Goal: Task Accomplishment & Management: Use online tool/utility

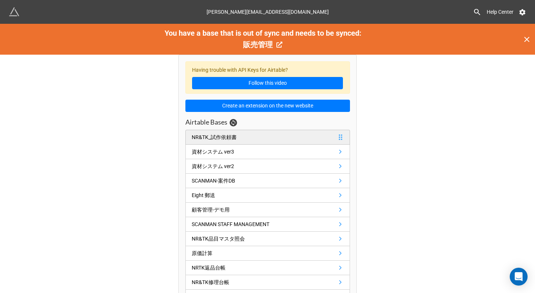
click at [242, 134] on link "NR&TK_試作依頼書" at bounding box center [267, 137] width 165 height 15
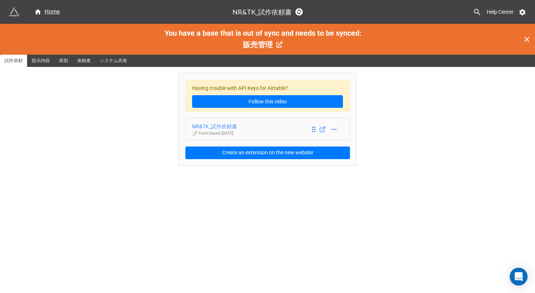
click at [216, 124] on div "NR&TK_試作依頼書" at bounding box center [214, 126] width 45 height 8
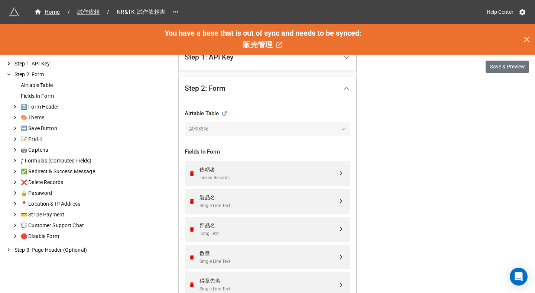
scroll to position [226, 0]
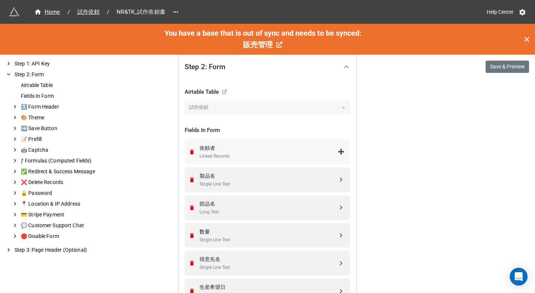
click at [263, 147] on div "依頼者" at bounding box center [269, 148] width 138 height 8
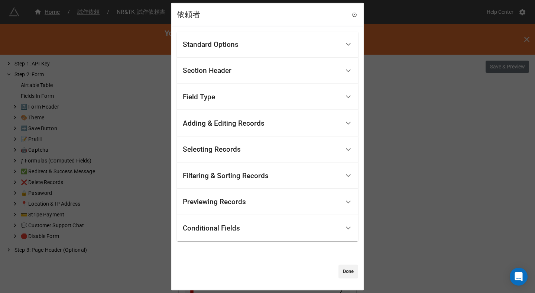
click at [233, 121] on div "Adding & Editing Records" at bounding box center [224, 122] width 82 height 7
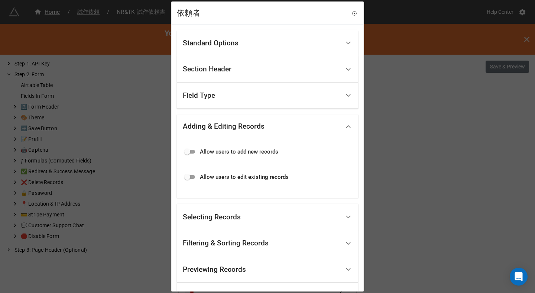
click at [237, 91] on div "Field Type" at bounding box center [261, 95] width 157 height 17
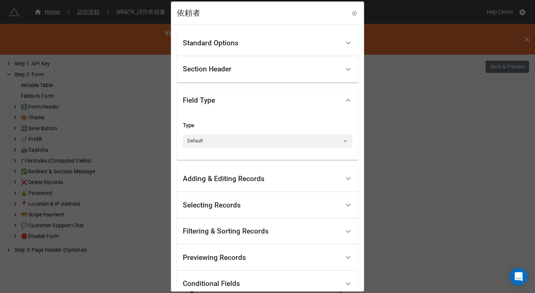
click at [230, 72] on div "Section Header" at bounding box center [207, 68] width 49 height 7
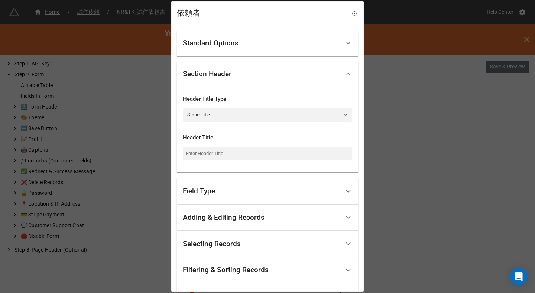
click at [228, 43] on div "Standard Options" at bounding box center [211, 42] width 56 height 7
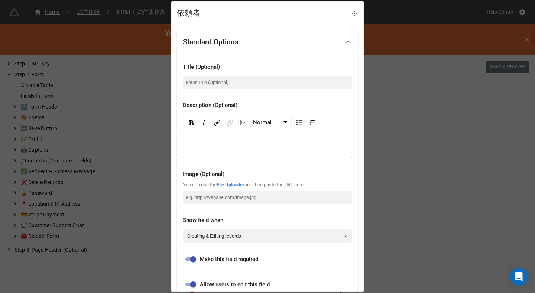
click at [405, 115] on div "依頼者 Standard Options Title (Optional) Description (Optional) Normal Image (Opti…" at bounding box center [267, 146] width 535 height 293
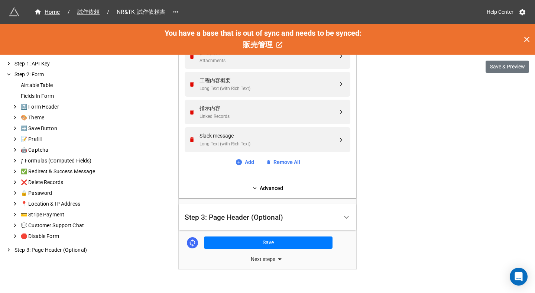
scroll to position [516, 0]
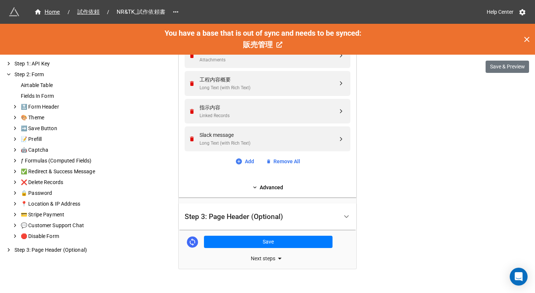
click at [271, 259] on div "Next steps" at bounding box center [268, 258] width 178 height 9
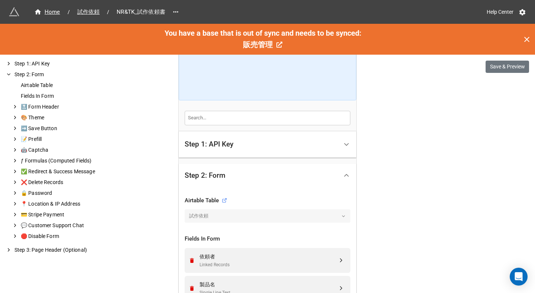
scroll to position [147, 0]
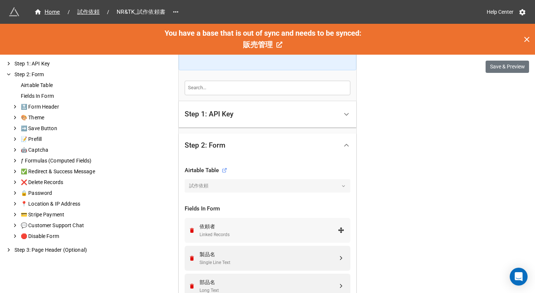
click at [233, 229] on div "依頼者" at bounding box center [269, 226] width 138 height 8
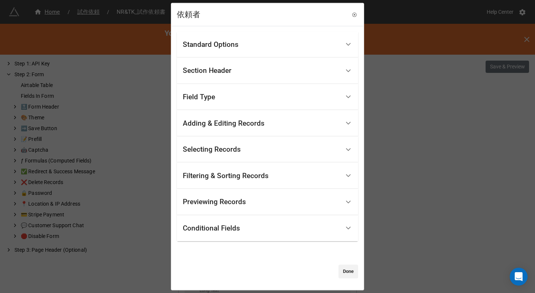
click at [225, 175] on div "Filtering & Sorting Records" at bounding box center [226, 175] width 86 height 7
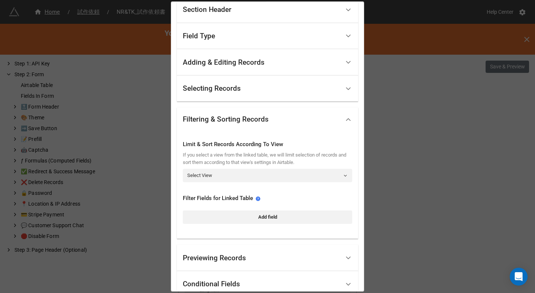
scroll to position [114, 0]
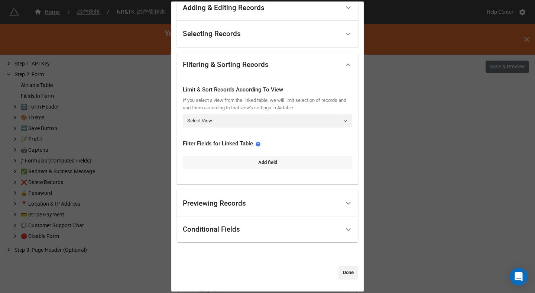
click at [228, 161] on link "Add field" at bounding box center [267, 162] width 169 height 13
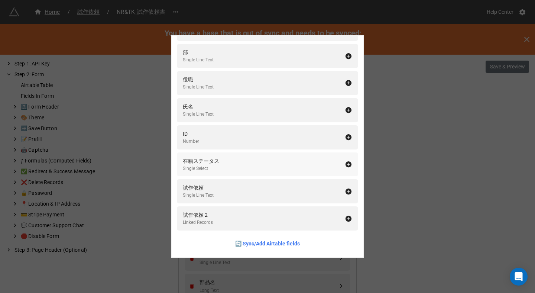
scroll to position [165, 0]
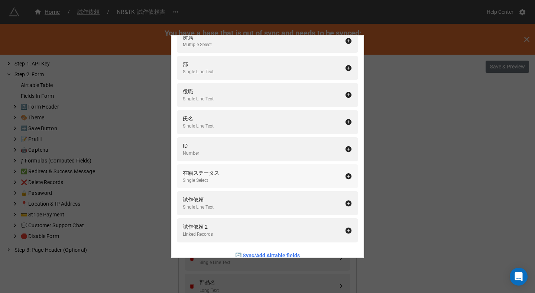
click at [221, 178] on div "在籍ステータス Single Select" at bounding box center [264, 176] width 162 height 15
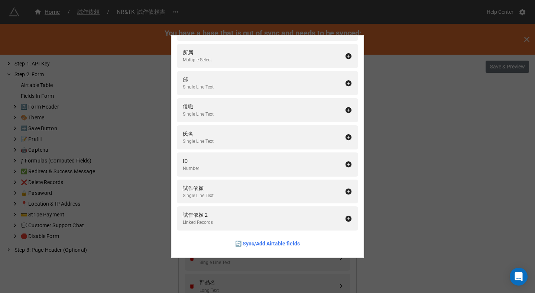
scroll to position [150, 0]
click at [429, 172] on div "Filter Fields for Linked Table Add All 従業員ID Long Text 社員番号 Number メールアドレス Emai…" at bounding box center [267, 146] width 535 height 293
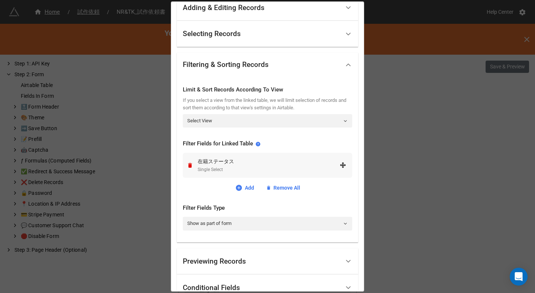
click at [282, 163] on div "在籍ステータス" at bounding box center [269, 161] width 142 height 8
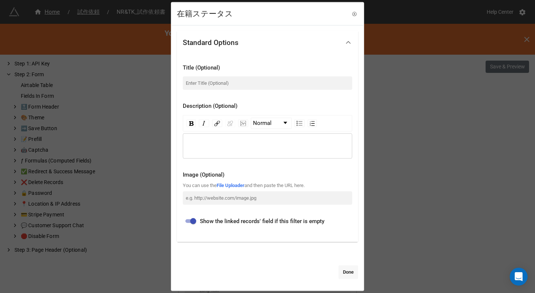
click at [345, 275] on link "Done" at bounding box center [348, 271] width 20 height 13
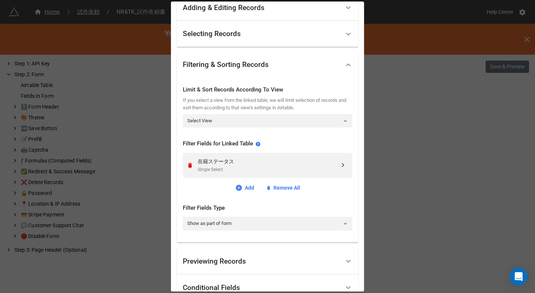
click at [277, 182] on div "在籍ステータス Single Select Add Remove All" at bounding box center [267, 172] width 169 height 39
click at [277, 184] on link "Remove All" at bounding box center [283, 188] width 34 height 8
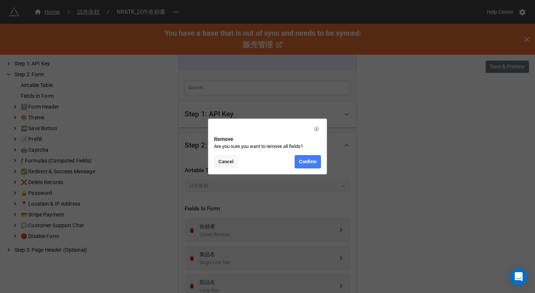
click at [231, 165] on link "Cancel" at bounding box center [226, 161] width 24 height 13
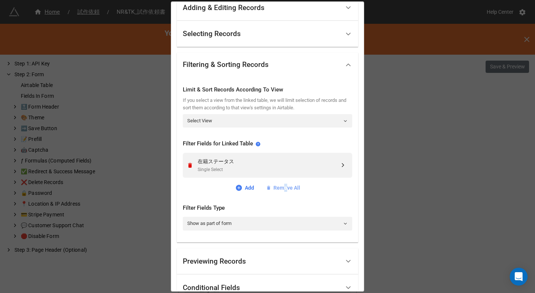
click at [283, 187] on link "Remove All" at bounding box center [283, 188] width 34 height 8
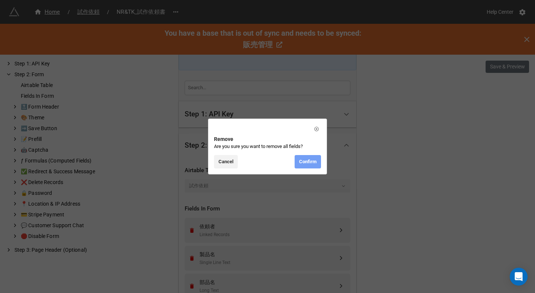
click at [309, 163] on link "Confirm" at bounding box center [308, 161] width 26 height 13
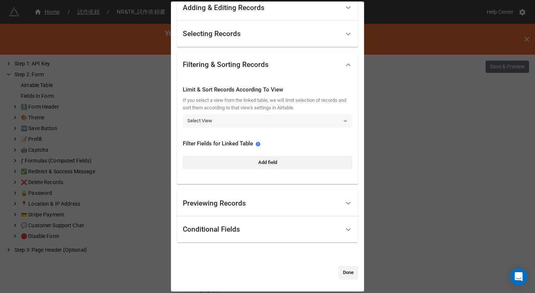
click at [314, 120] on link "Select View" at bounding box center [267, 120] width 169 height 13
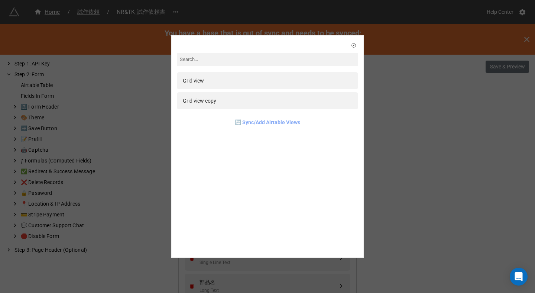
click at [275, 126] on link "🔄 Sync/Add Airtable Views" at bounding box center [267, 122] width 65 height 8
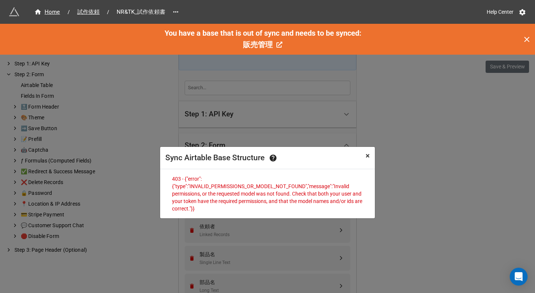
click at [366, 157] on span "×" at bounding box center [368, 155] width 4 height 9
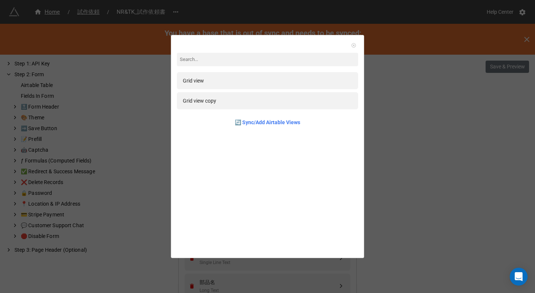
click at [351, 43] on icon at bounding box center [353, 45] width 5 height 5
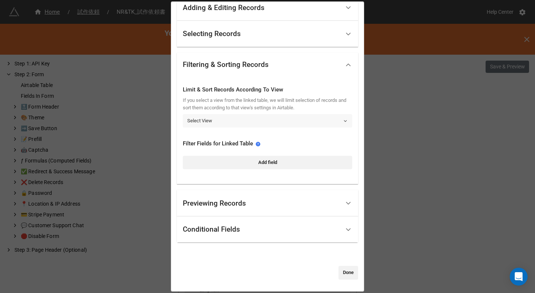
click at [257, 121] on link "Select View" at bounding box center [267, 120] width 169 height 13
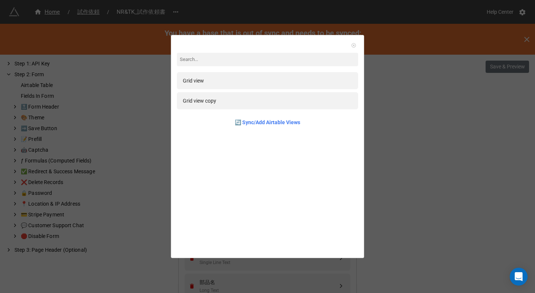
click at [351, 44] on icon at bounding box center [353, 45] width 5 height 5
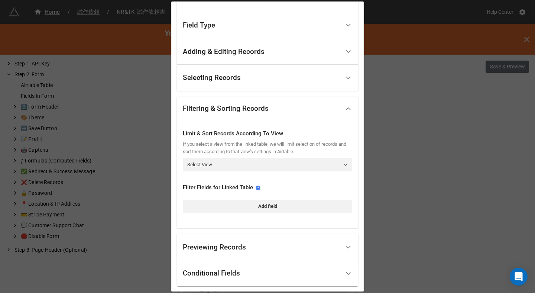
scroll to position [114, 0]
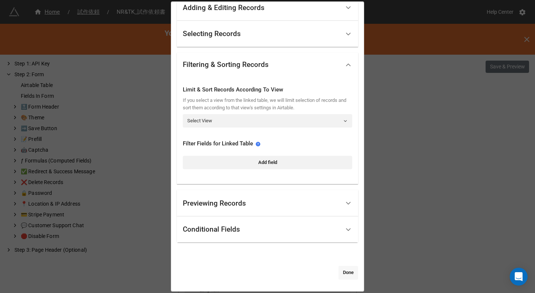
click at [345, 275] on link "Done" at bounding box center [348, 272] width 20 height 13
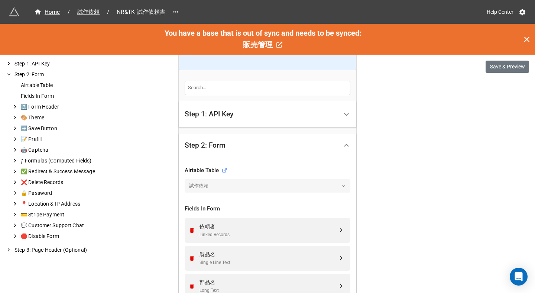
click at [266, 45] on span "販売管理" at bounding box center [258, 44] width 30 height 9
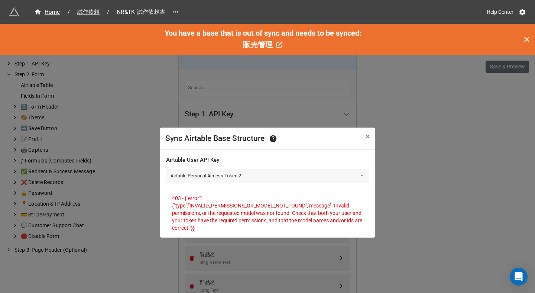
click at [261, 179] on link "Airtable Personal Access Token 2" at bounding box center [267, 175] width 203 height 13
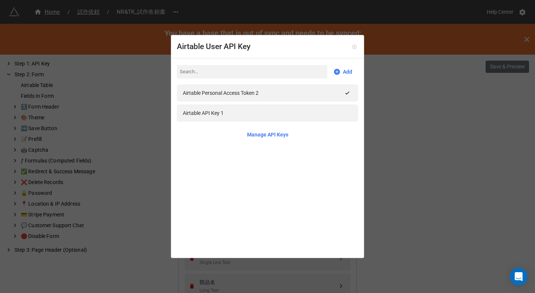
click at [352, 44] on icon at bounding box center [354, 46] width 5 height 5
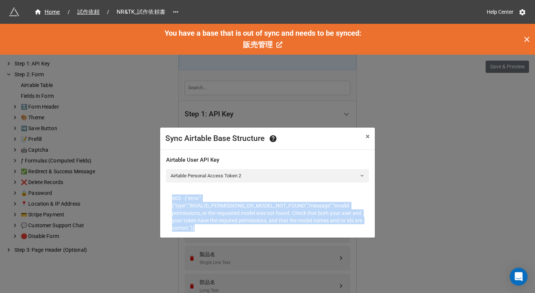
drag, startPoint x: 249, startPoint y: 231, endPoint x: 165, endPoint y: 195, distance: 91.4
click at [165, 195] on div "Airtable User API Key Airtable Personal Access Token 2 403 - {"error":{"type":"…" at bounding box center [267, 194] width 215 height 88
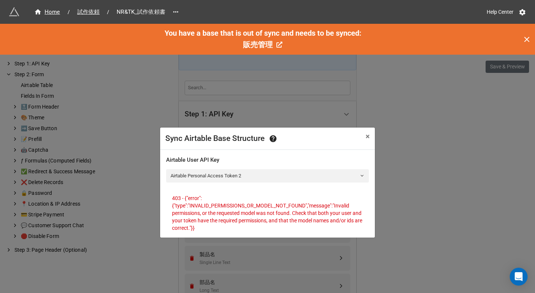
click at [421, 133] on div "Sync Airtable Base Structure × Close Airtable User API Key Airtable Personal Ac…" at bounding box center [267, 201] width 535 height 293
click at [369, 139] on span "×" at bounding box center [368, 136] width 4 height 9
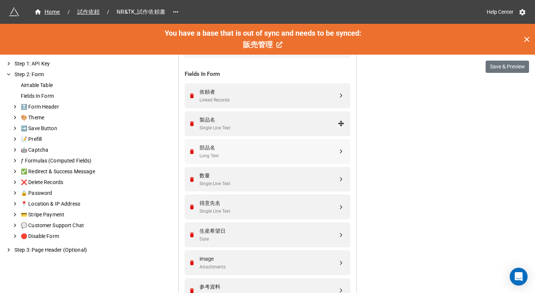
scroll to position [268, 0]
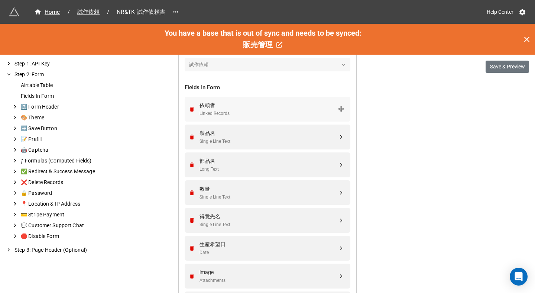
click at [247, 116] on div "Linked Records" at bounding box center [269, 113] width 138 height 7
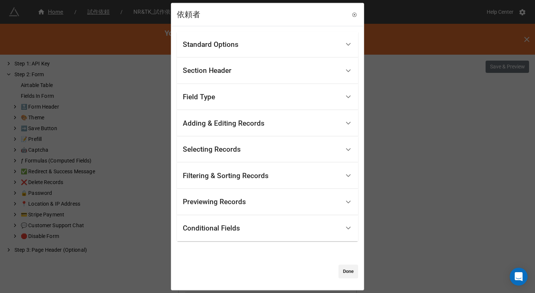
click at [228, 228] on div "Conditional Fields" at bounding box center [211, 227] width 57 height 7
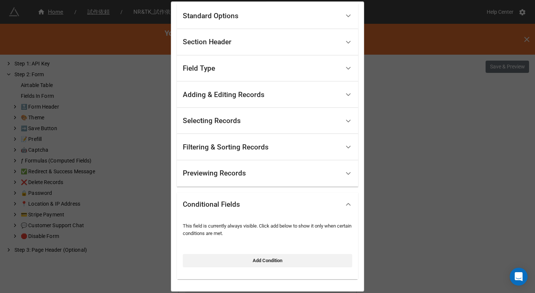
scroll to position [0, 0]
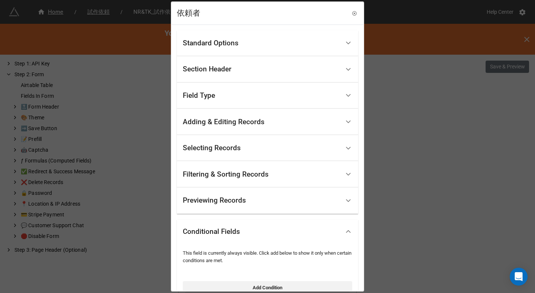
click at [218, 145] on div "Selecting Records" at bounding box center [212, 147] width 58 height 7
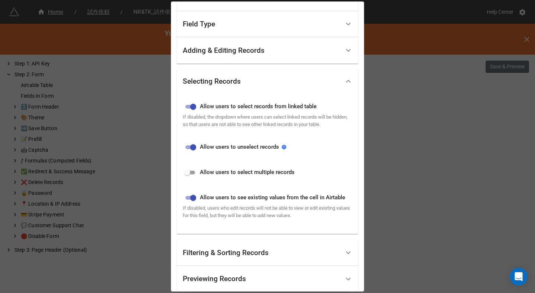
click at [221, 52] on div "Adding & Editing Records" at bounding box center [224, 50] width 82 height 7
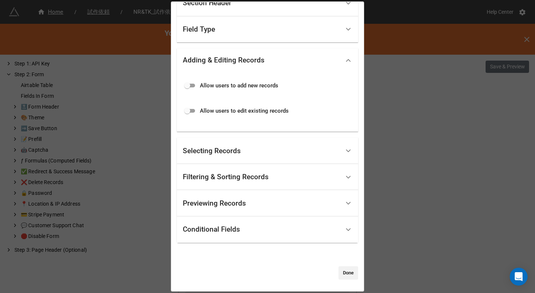
scroll to position [66, 0]
click at [207, 184] on div "Filtering & Sorting Records" at bounding box center [261, 176] width 157 height 17
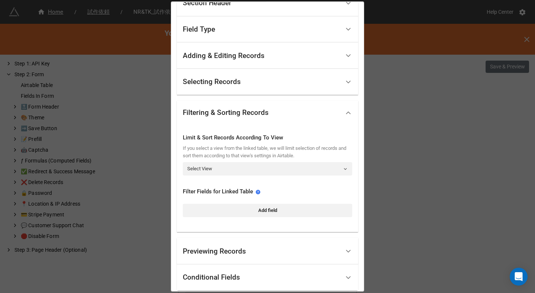
scroll to position [114, 0]
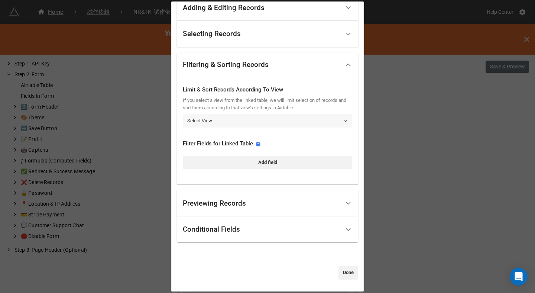
click at [220, 120] on link "Select View" at bounding box center [267, 120] width 169 height 13
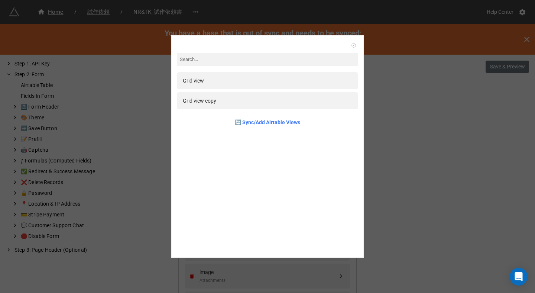
click at [351, 43] on icon at bounding box center [353, 45] width 4 height 4
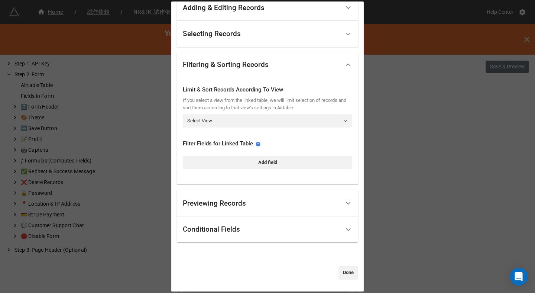
click at [415, 151] on div "依頼者 Standard Options Title (Optional) Description (Optional) Normal Image (Opti…" at bounding box center [267, 146] width 535 height 293
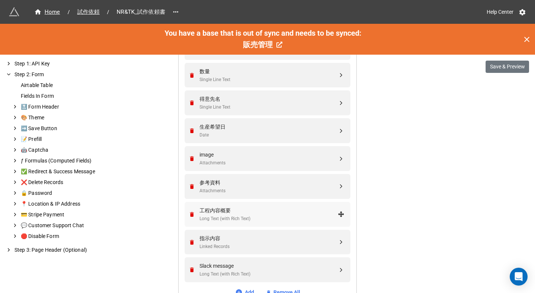
scroll to position [385, 0]
click at [253, 237] on div "指示内容" at bounding box center [269, 239] width 138 height 8
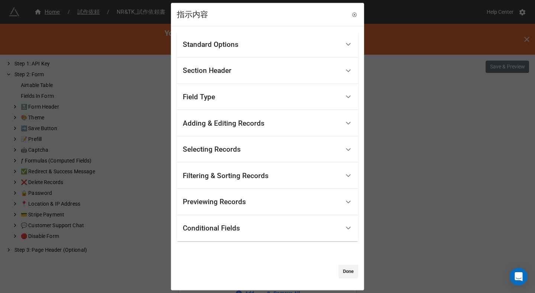
click at [243, 171] on div "Filtering & Sorting Records" at bounding box center [261, 175] width 157 height 17
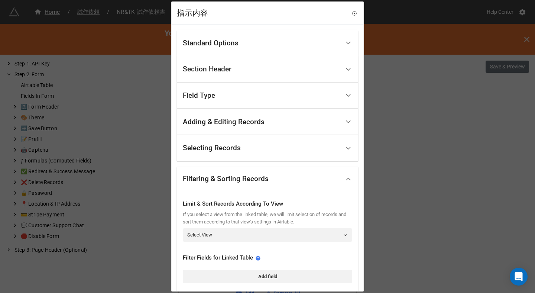
click at [243, 171] on div "Filtering & Sorting Records" at bounding box center [261, 178] width 157 height 17
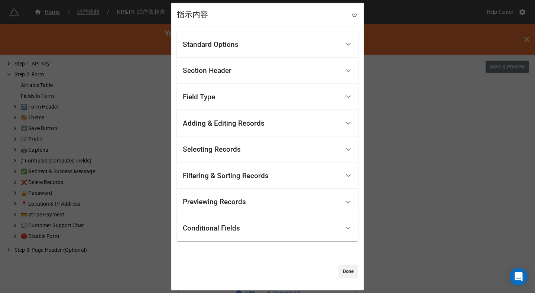
click at [434, 153] on div "指示内容 Standard Options Title (Optional) 各班への指示内容 Description (Optional) Normal I…" at bounding box center [267, 146] width 535 height 293
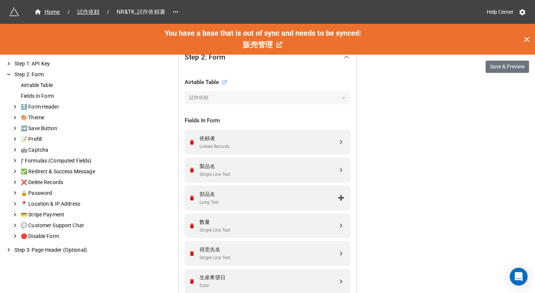
scroll to position [240, 0]
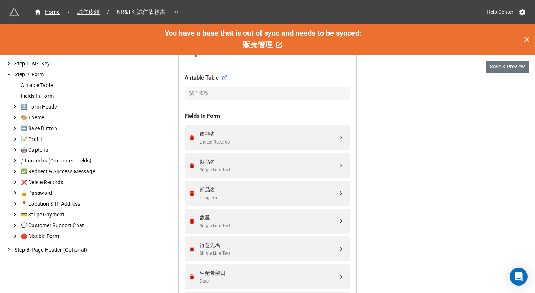
click at [220, 180] on div "依頼者 Linked Records 製品名 Single Line Text 部品名 Long Text 数量 Single Line Text 得意先名 …" at bounding box center [268, 278] width 166 height 306
click at [226, 166] on div "製品名 Single Line Text" at bounding box center [269, 166] width 138 height 16
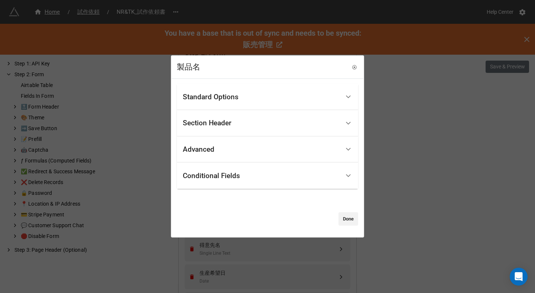
click at [230, 103] on div "Standard Options" at bounding box center [261, 96] width 157 height 17
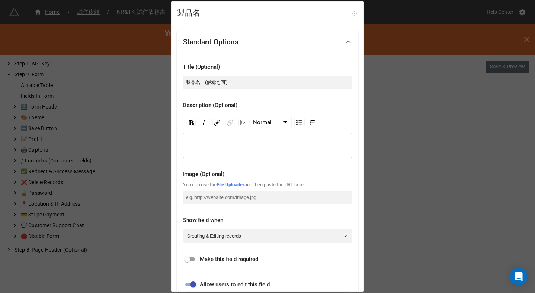
click at [352, 12] on icon at bounding box center [354, 13] width 5 height 5
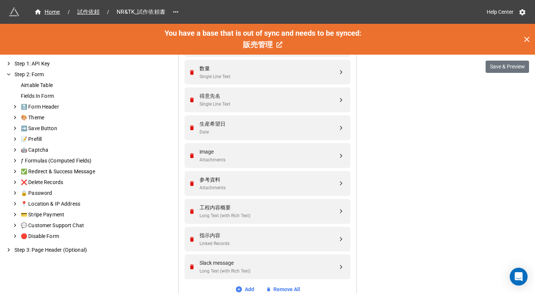
scroll to position [402, 0]
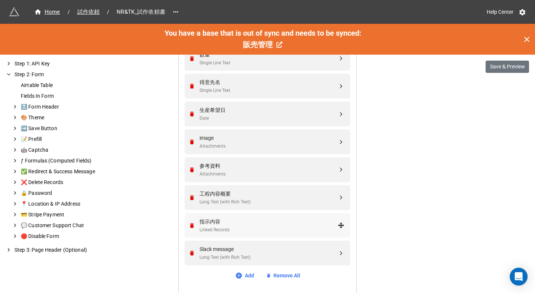
click at [219, 221] on div "指示内容" at bounding box center [269, 221] width 138 height 8
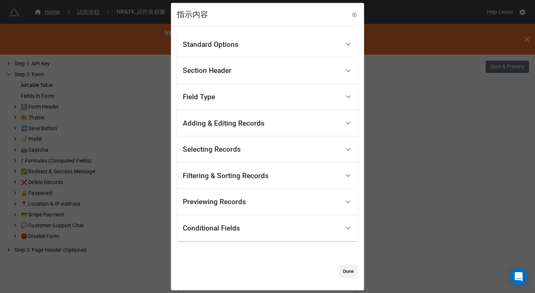
click at [208, 126] on div "Adding & Editing Records" at bounding box center [224, 122] width 82 height 7
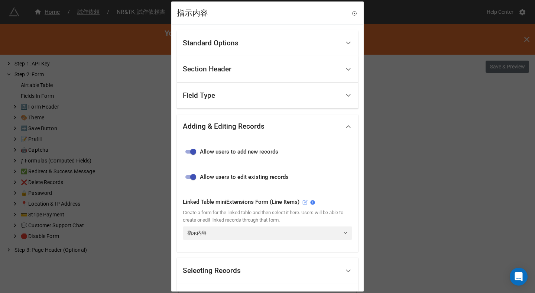
click at [307, 202] on icon at bounding box center [305, 201] width 3 height 3
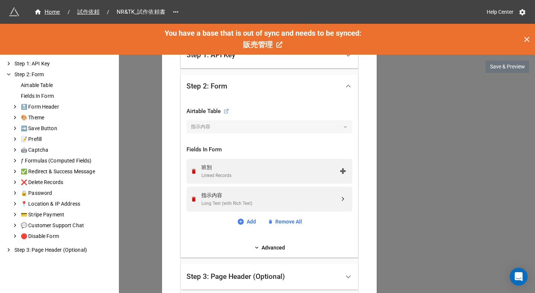
scroll to position [256, 0]
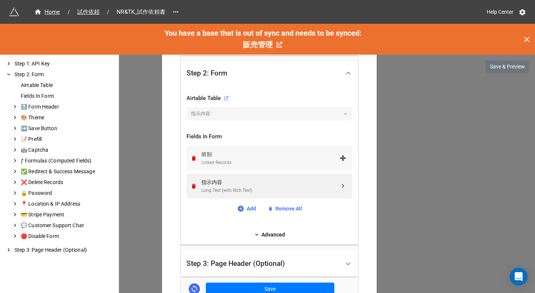
click at [243, 156] on div "班別" at bounding box center [270, 154] width 138 height 8
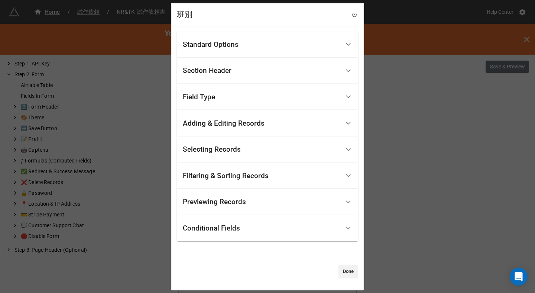
click at [223, 30] on div "Standard Options Title (Optional) 班選択 Description (Optional) Normal Image (Opti…" at bounding box center [268, 157] width 192 height 263
click at [222, 41] on div "Standard Options" at bounding box center [211, 43] width 56 height 7
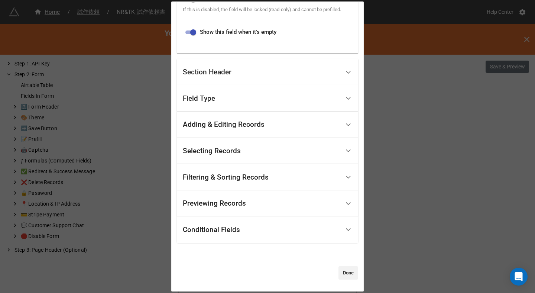
scroll to position [293, 0]
click at [247, 97] on div "Field Type" at bounding box center [261, 98] width 157 height 17
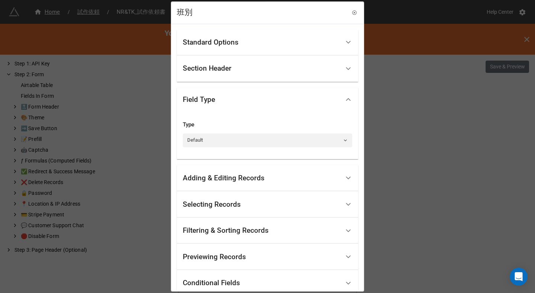
click at [234, 170] on div "Adding & Editing Records" at bounding box center [261, 177] width 157 height 17
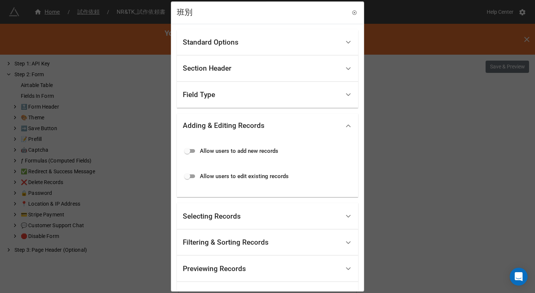
click at [233, 209] on div "Selecting Records" at bounding box center [261, 215] width 157 height 17
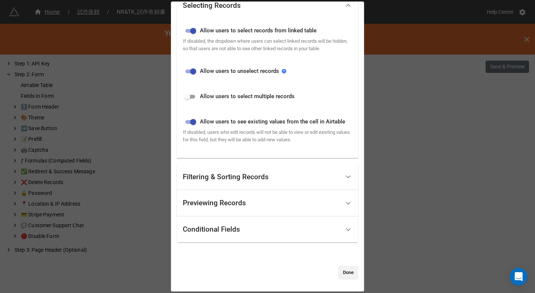
scroll to position [163, 0]
click at [254, 170] on div "Filtering & Sorting Records" at bounding box center [261, 176] width 157 height 17
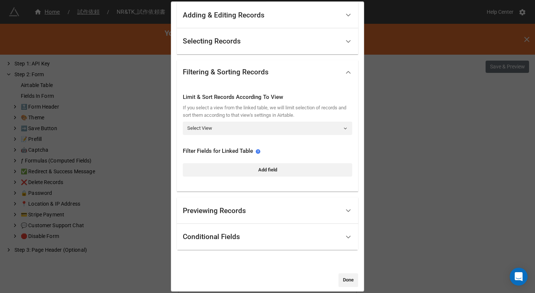
scroll to position [114, 0]
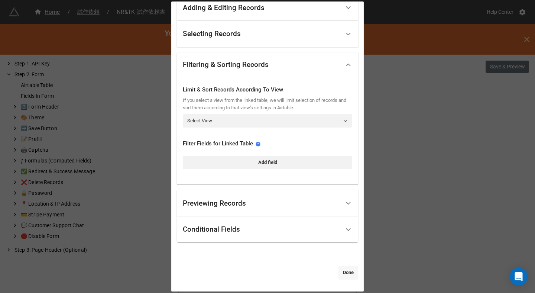
click at [340, 267] on link "Done" at bounding box center [348, 272] width 20 height 13
